Goal: Download file/media

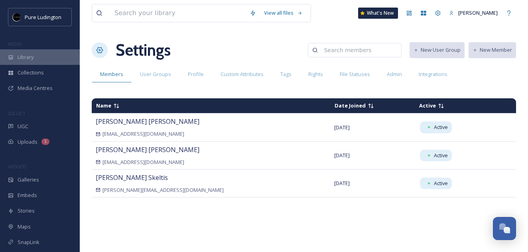
click at [53, 59] on div "Library" at bounding box center [40, 57] width 80 height 16
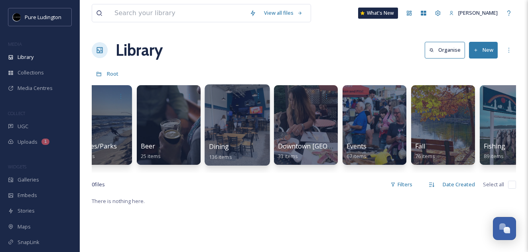
scroll to position [0, 272]
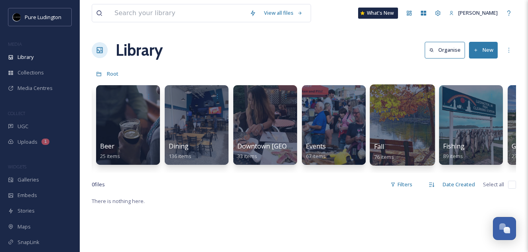
click at [385, 123] on div at bounding box center [401, 124] width 65 height 81
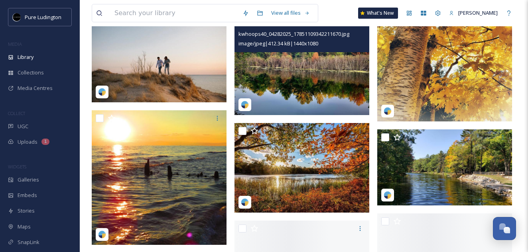
scroll to position [1035, 0]
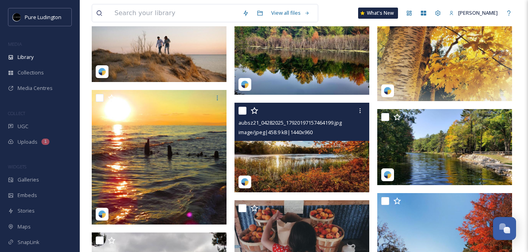
click at [305, 157] on img at bounding box center [301, 148] width 135 height 90
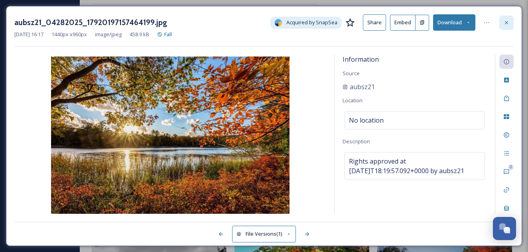
click at [504, 23] on icon at bounding box center [506, 23] width 6 height 6
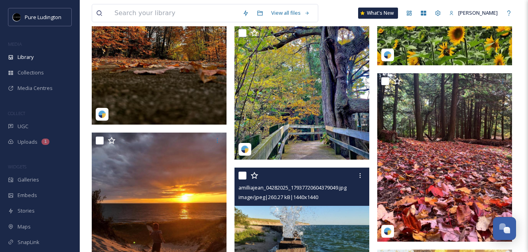
scroll to position [708, 0]
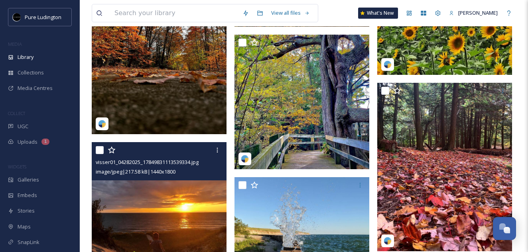
click at [183, 183] on img at bounding box center [159, 226] width 135 height 169
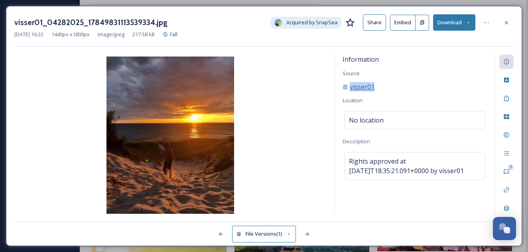
drag, startPoint x: 377, startPoint y: 88, endPoint x: 348, endPoint y: 87, distance: 29.1
click at [348, 88] on div "visser01" at bounding box center [414, 87] width 144 height 10
copy span "visser01"
click at [503, 20] on icon at bounding box center [506, 23] width 6 height 6
